Goal: Information Seeking & Learning: Learn about a topic

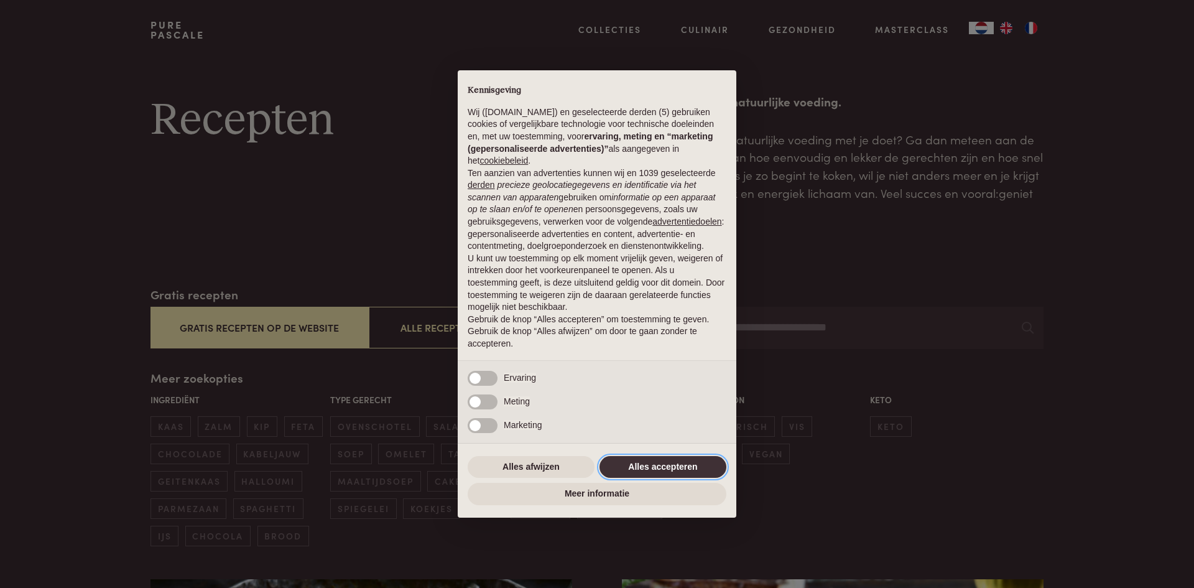
click at [628, 465] on button "Alles accepteren" at bounding box center [663, 467] width 127 height 22
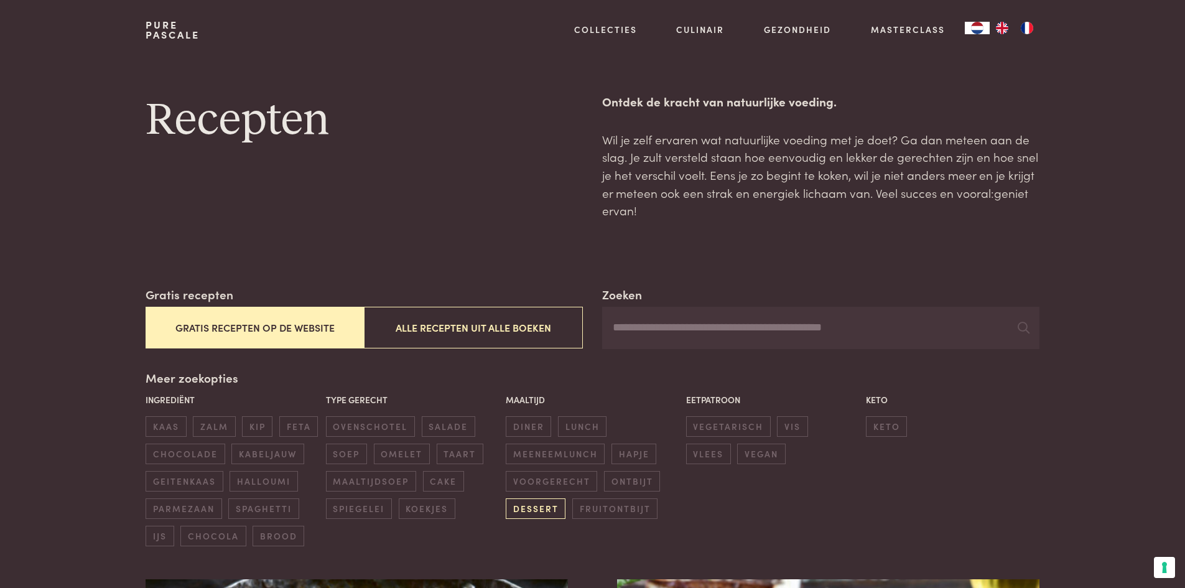
click at [536, 514] on span "dessert" at bounding box center [536, 508] width 60 height 21
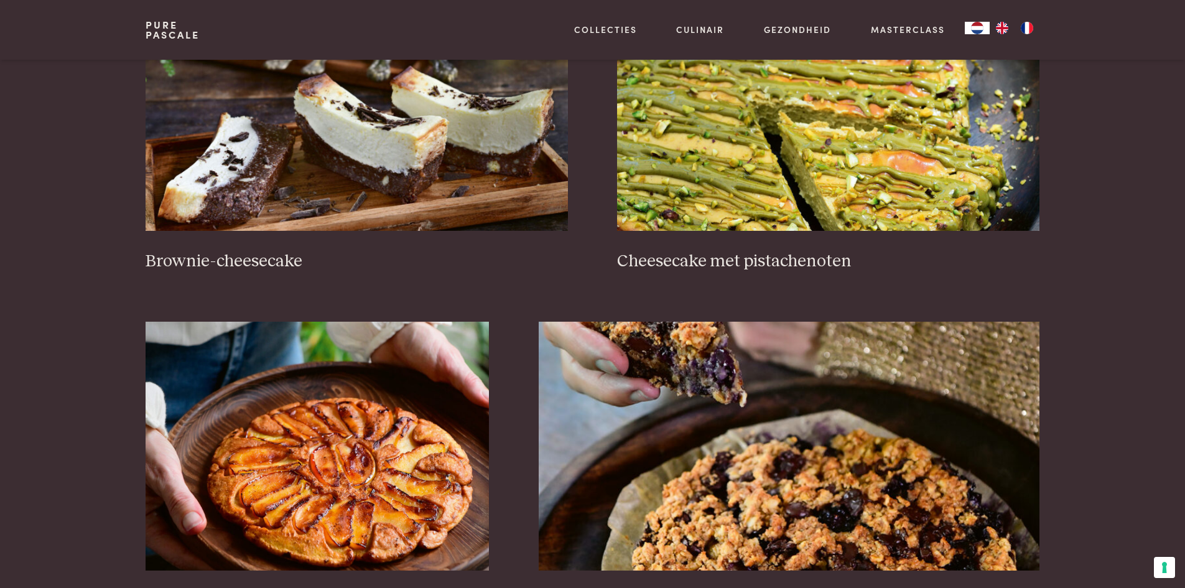
scroll to position [559, 0]
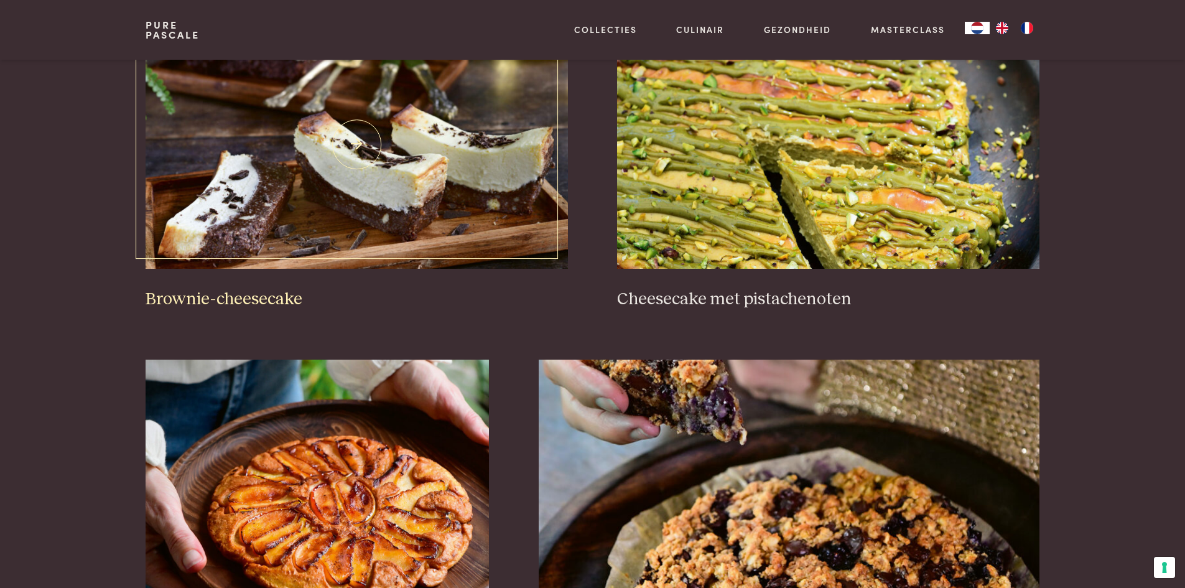
click at [439, 153] on img at bounding box center [357, 144] width 422 height 249
click at [396, 507] on img at bounding box center [317, 484] width 343 height 249
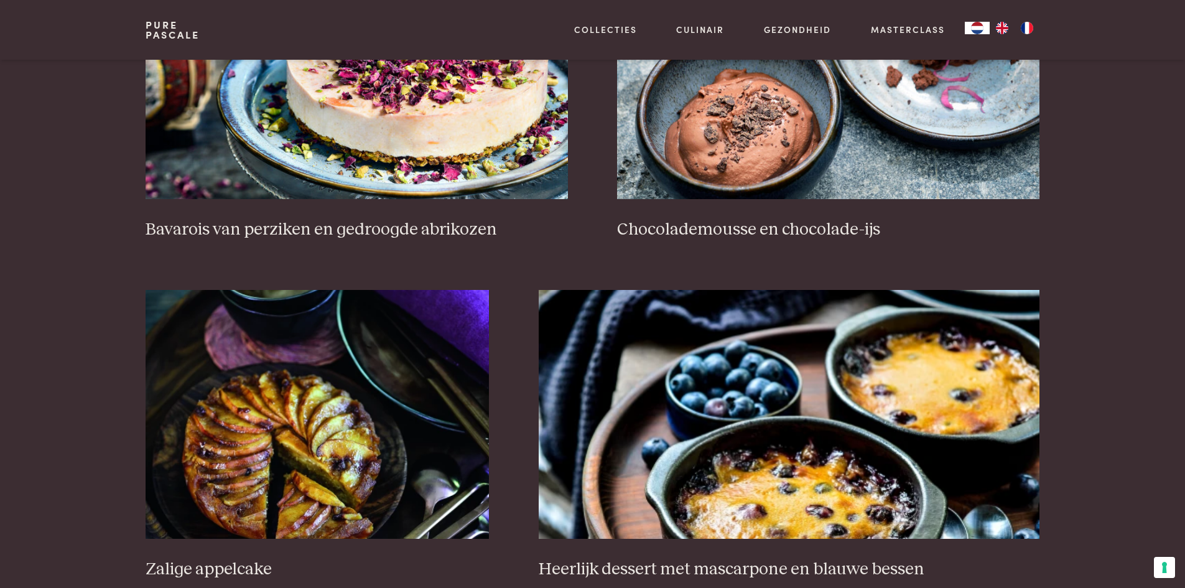
scroll to position [1818, 0]
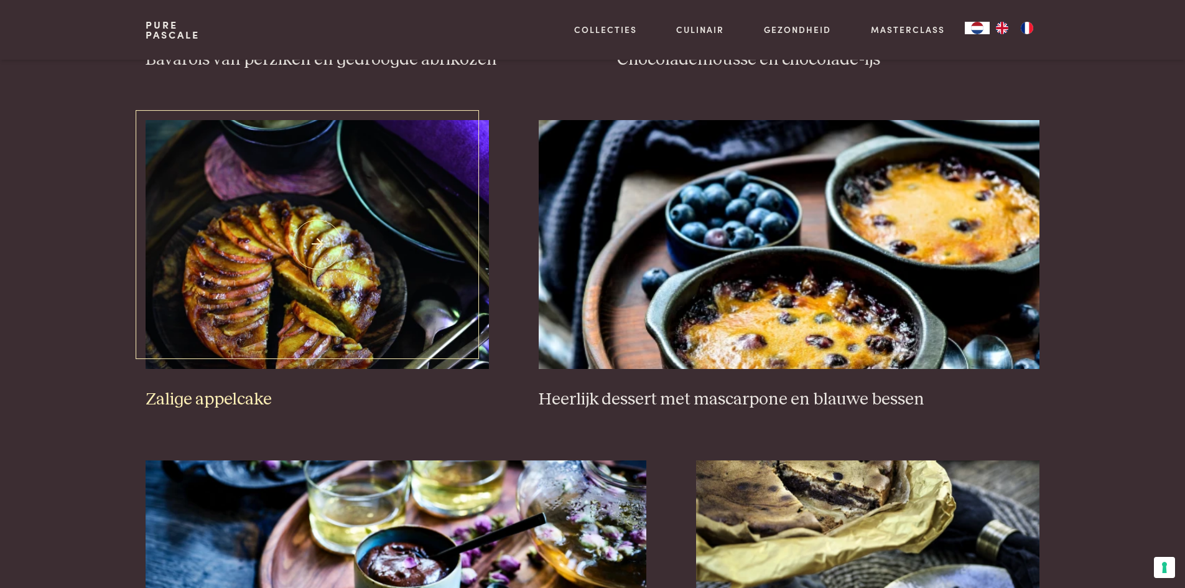
click at [326, 261] on img at bounding box center [317, 244] width 343 height 249
click at [333, 327] on img at bounding box center [317, 244] width 343 height 249
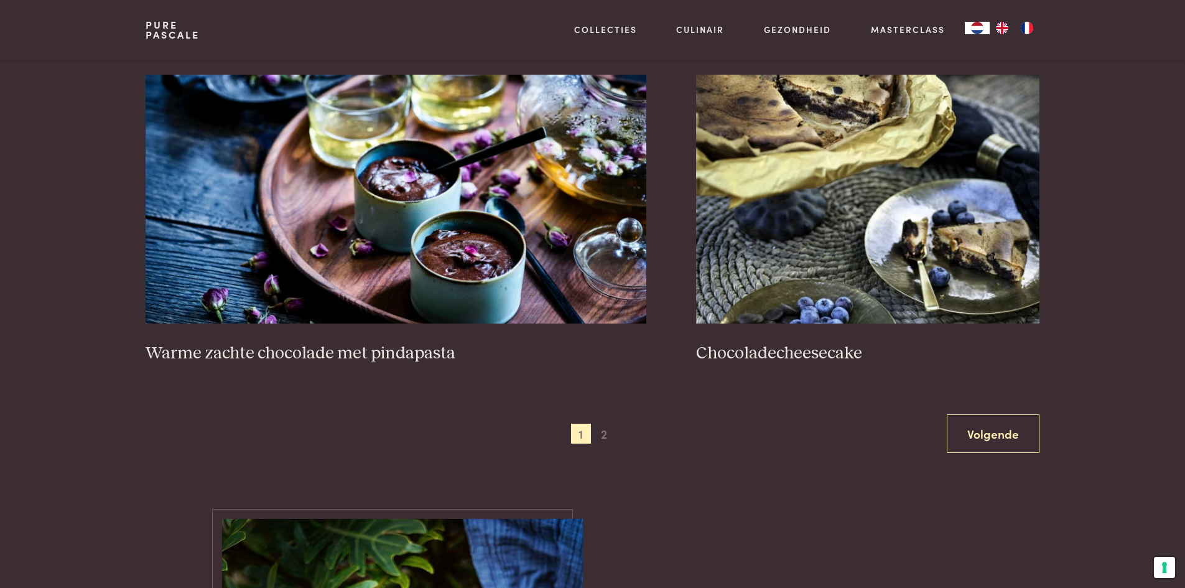
scroll to position [2197, 0]
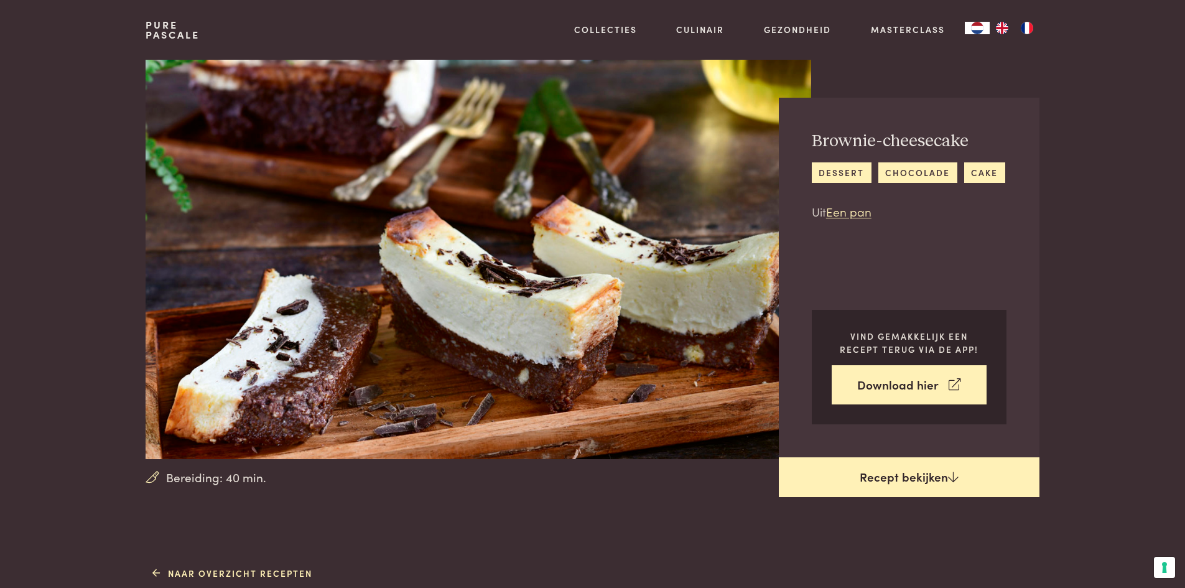
click at [834, 480] on link "Recept bekijken" at bounding box center [909, 477] width 261 height 40
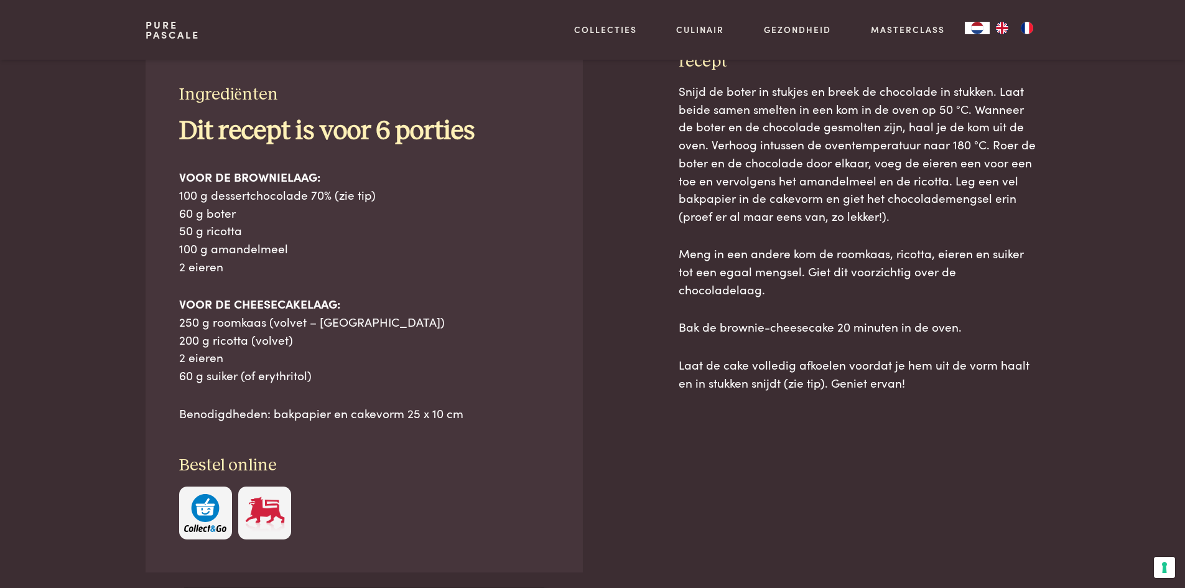
scroll to position [562, 0]
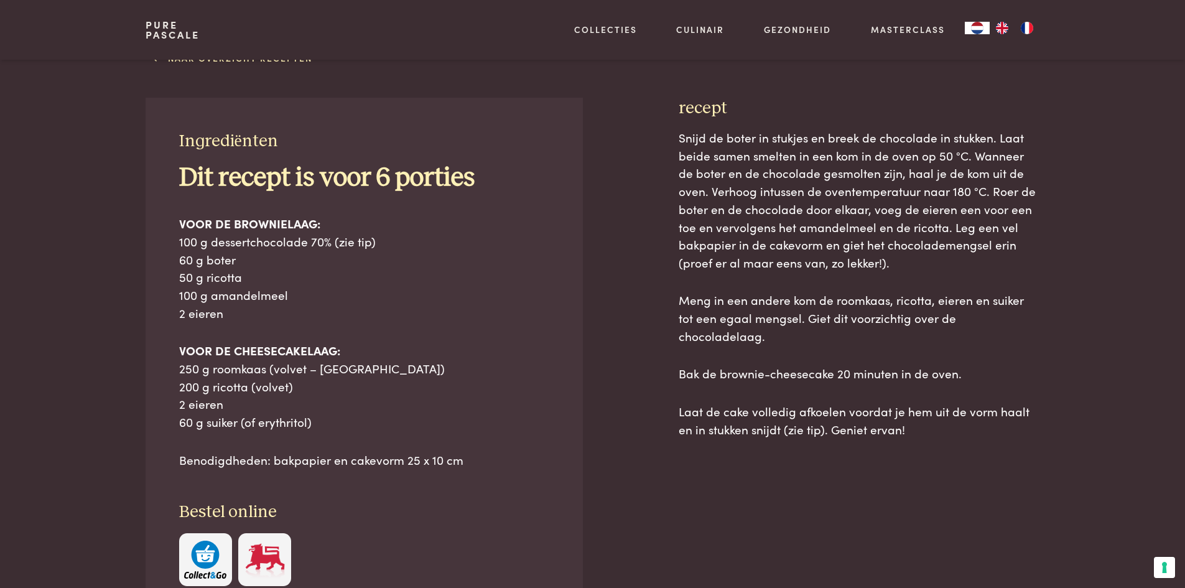
scroll to position [519, 0]
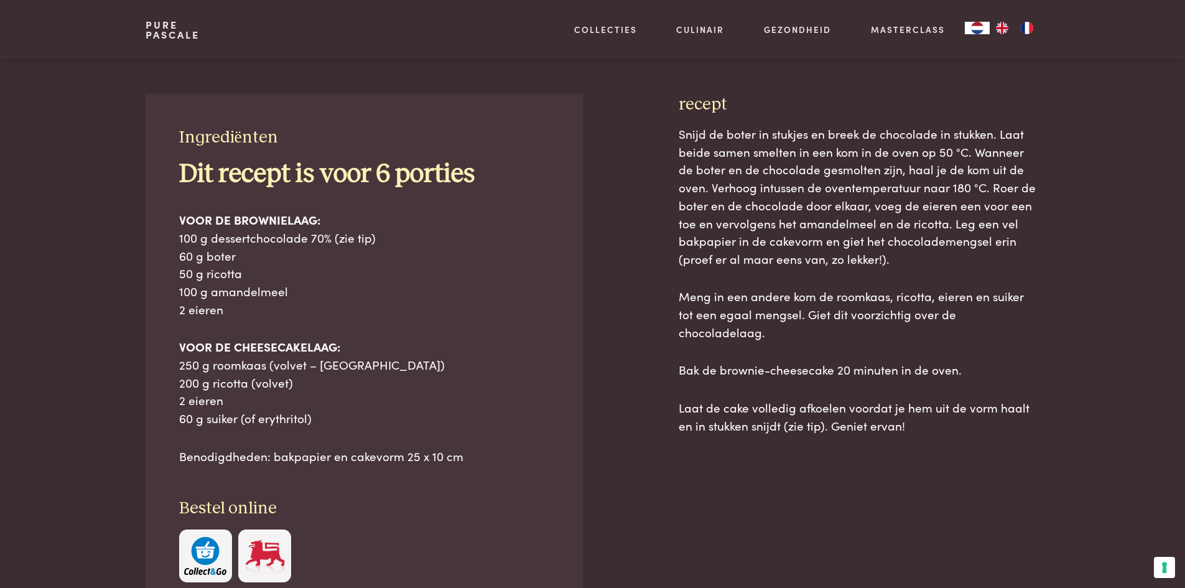
scroll to position [562, 0]
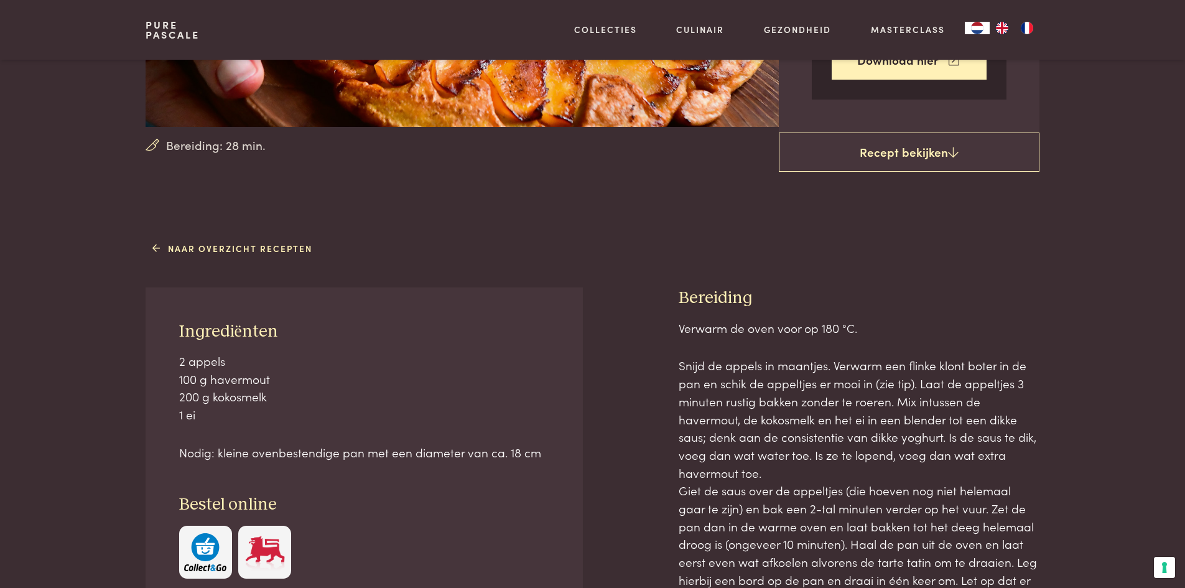
scroll to position [348, 0]
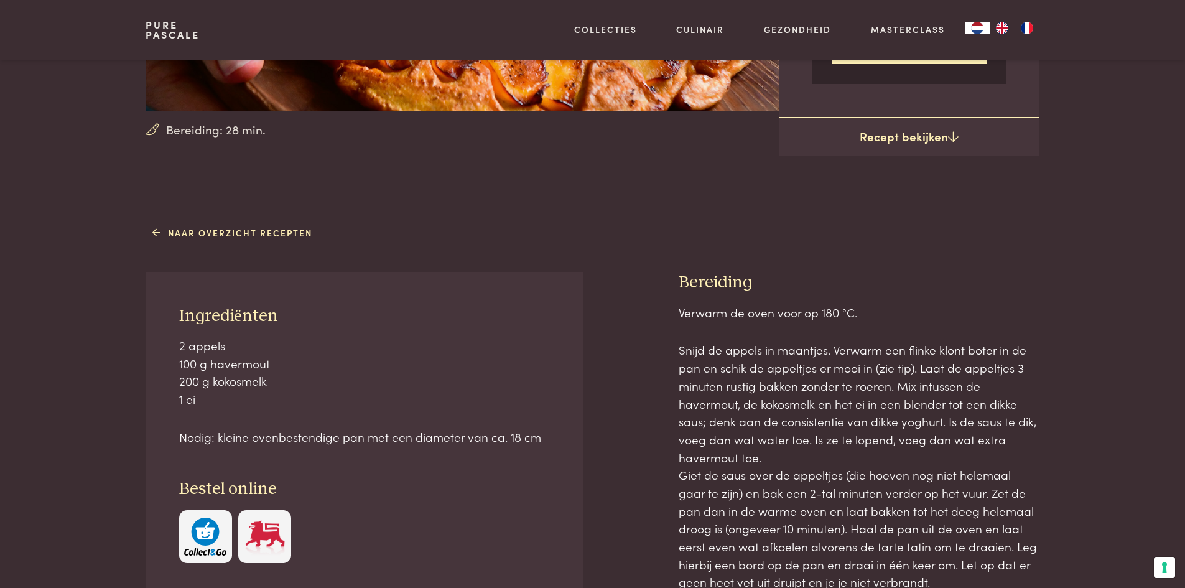
drag, startPoint x: 1188, startPoint y: 58, endPoint x: 1186, endPoint y: 143, distance: 84.6
